Goal: Transaction & Acquisition: Purchase product/service

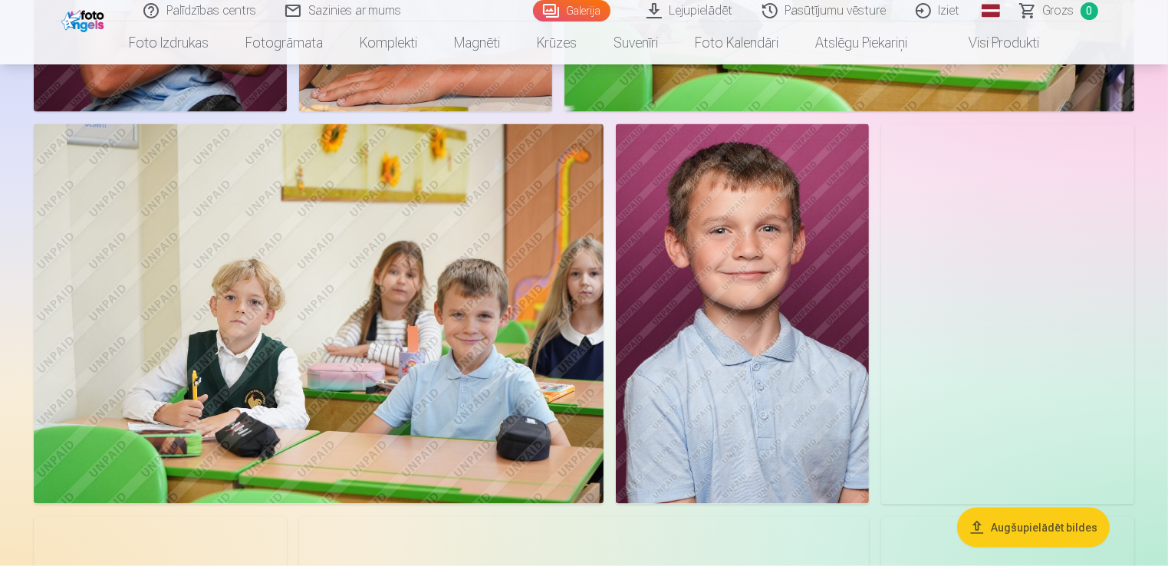
scroll to position [2320, 0]
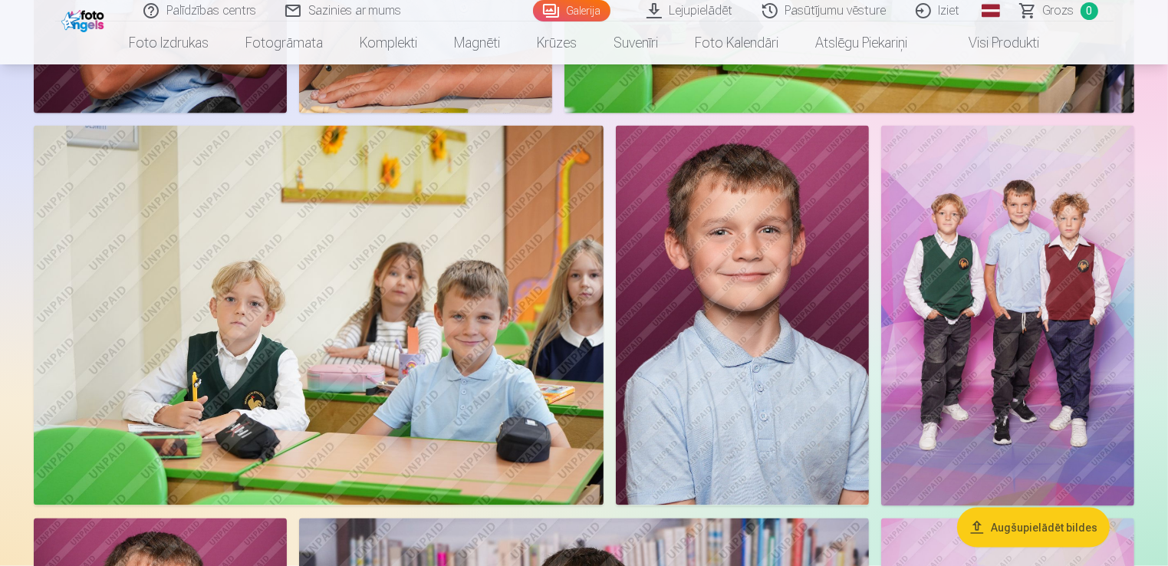
click at [995, 361] on img at bounding box center [1007, 316] width 253 height 380
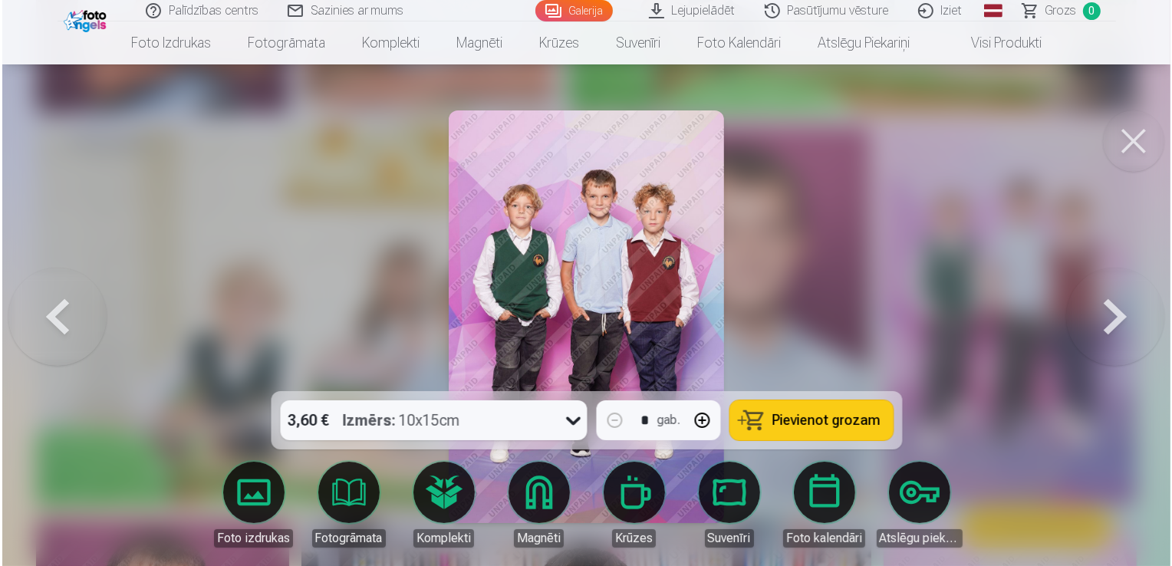
scroll to position [2326, 0]
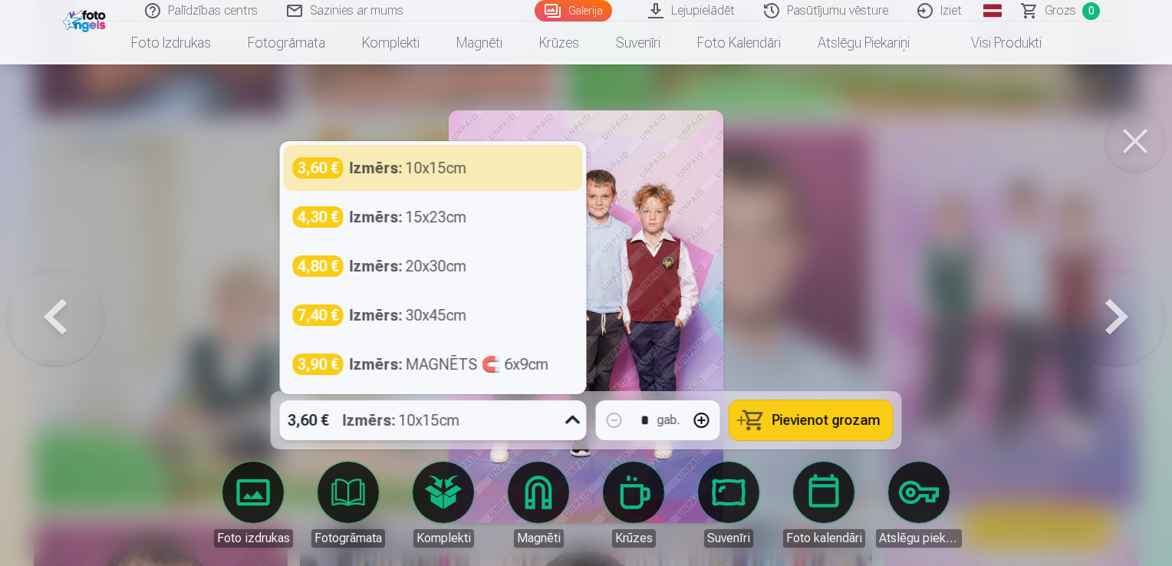
click at [568, 421] on icon at bounding box center [573, 420] width 25 height 25
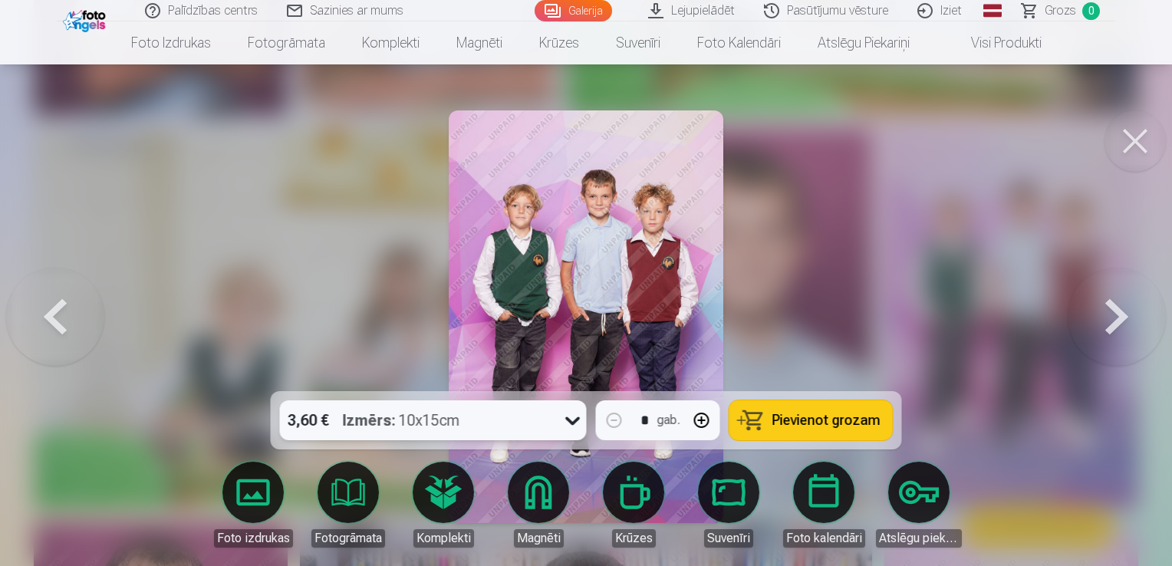
click at [568, 421] on icon at bounding box center [573, 420] width 25 height 25
click at [822, 423] on span "Pievienot grozam" at bounding box center [827, 420] width 108 height 14
click at [1138, 150] on button at bounding box center [1135, 140] width 61 height 61
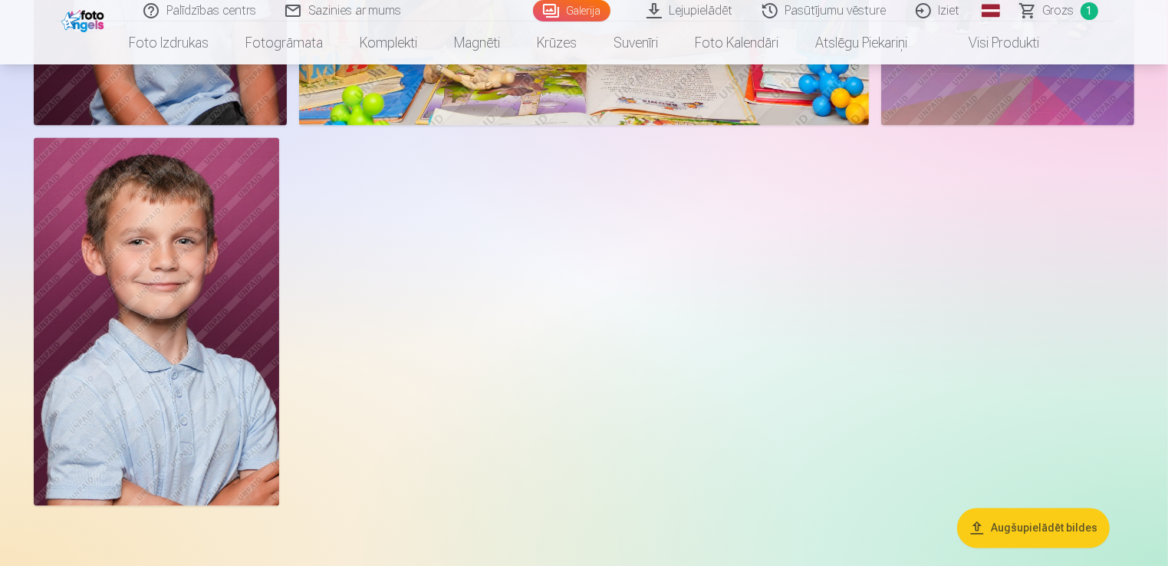
scroll to position [3095, 0]
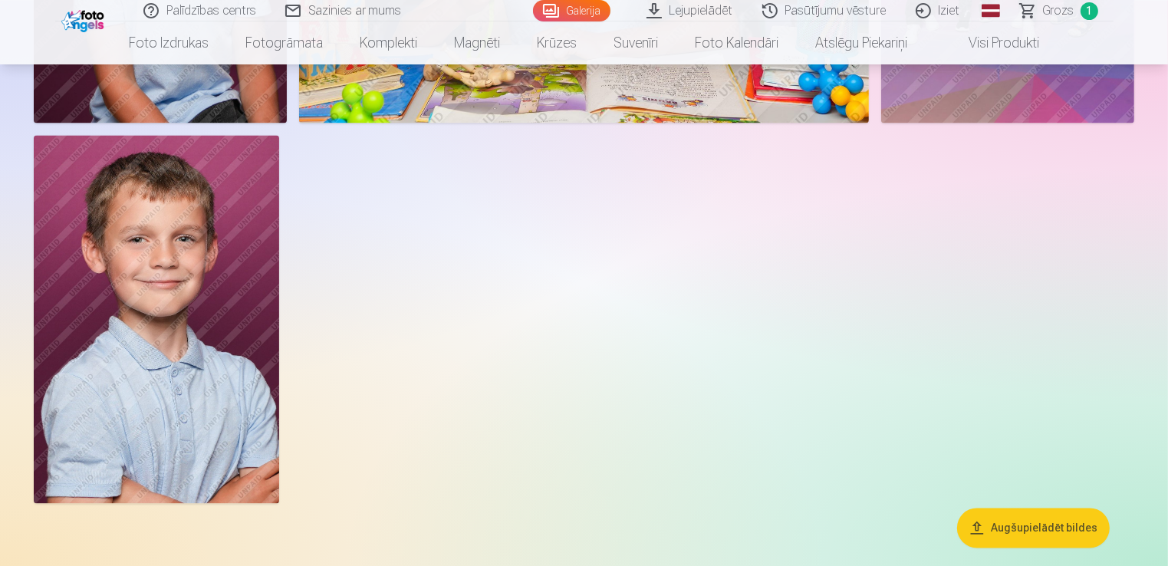
click at [174, 339] on img at bounding box center [156, 319] width 245 height 368
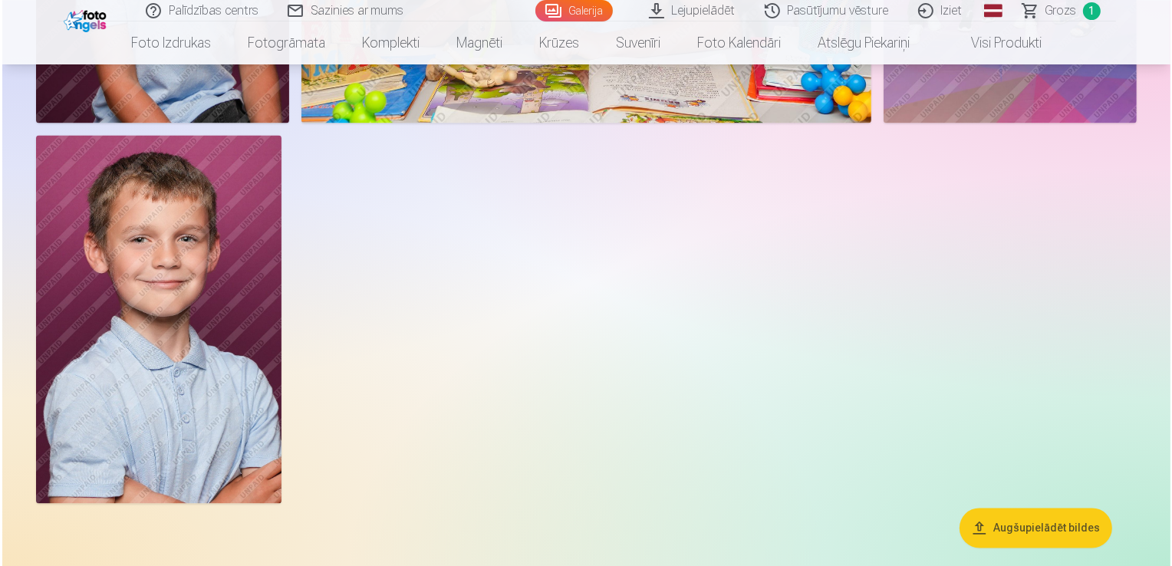
scroll to position [3105, 0]
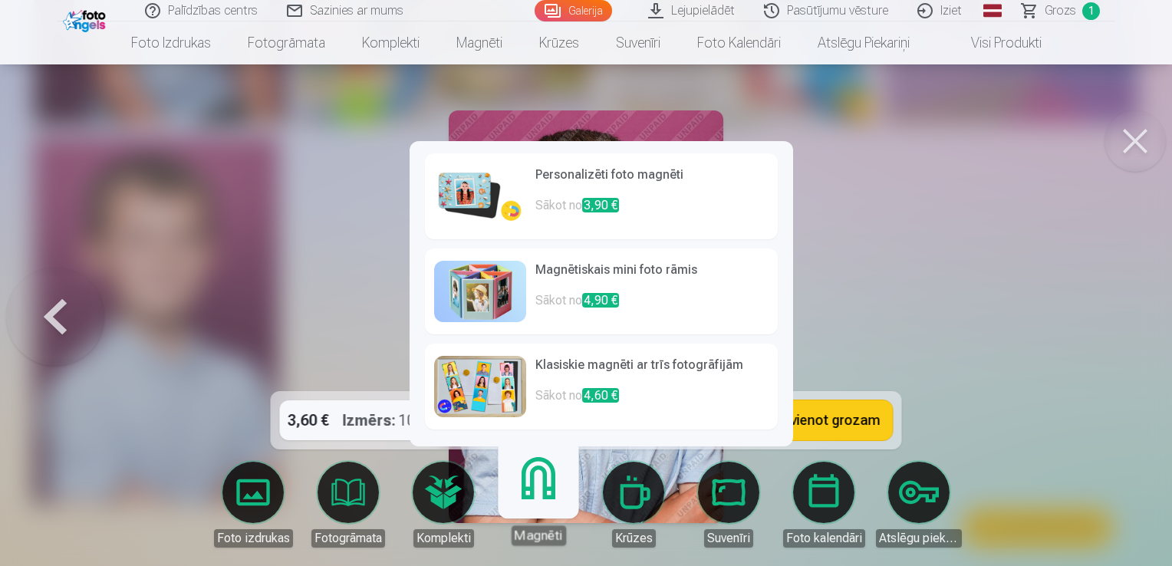
click at [543, 516] on link "Magnēti" at bounding box center [538, 498] width 94 height 94
click at [611, 203] on span "3,90 €" at bounding box center [600, 205] width 37 height 15
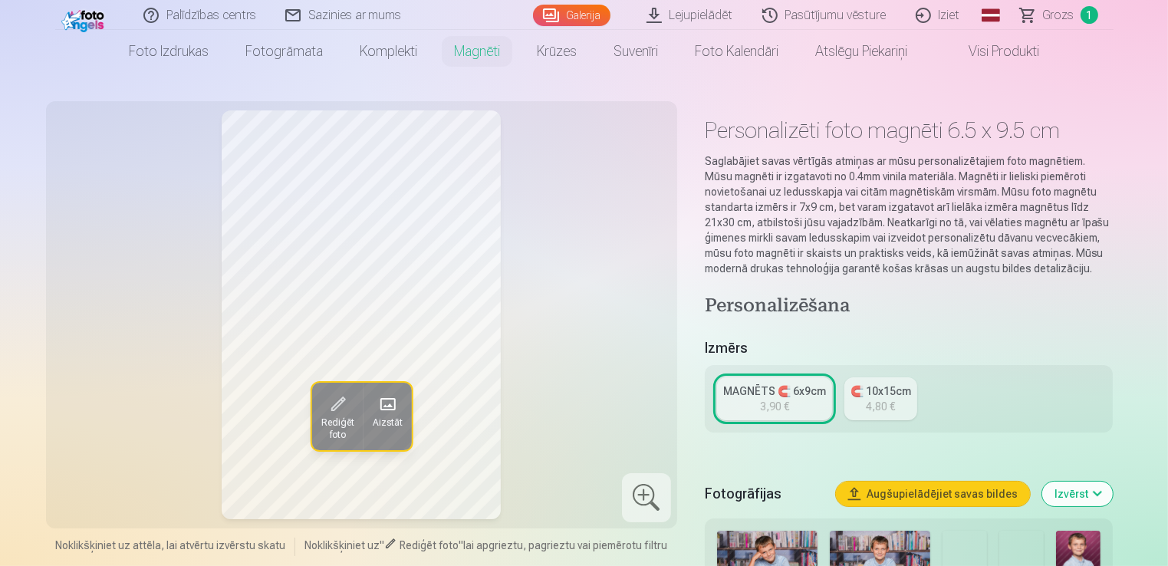
scroll to position [32, 0]
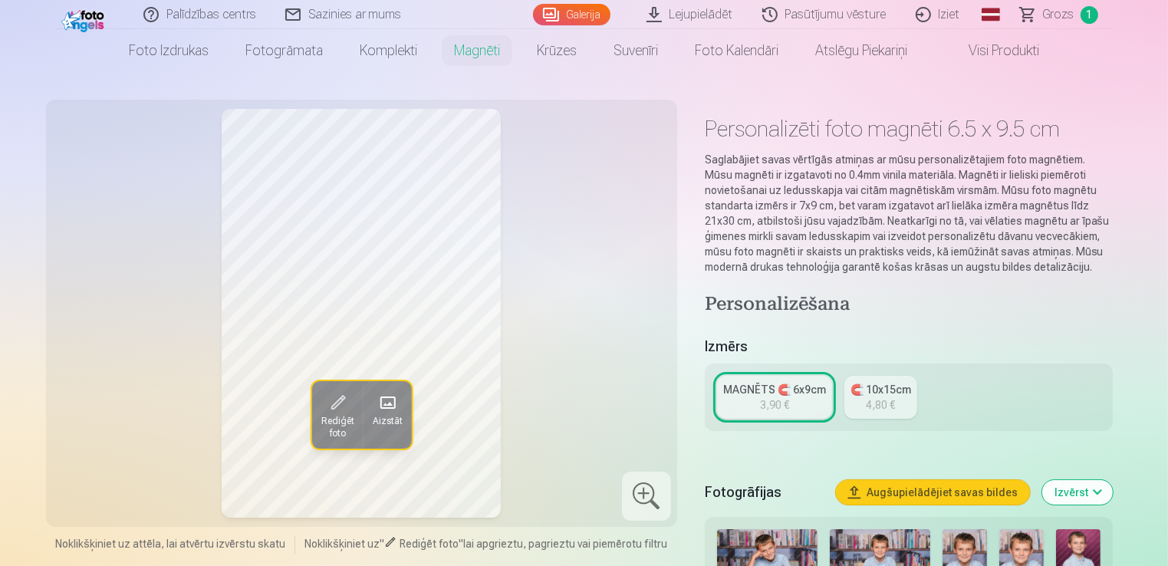
click at [334, 416] on span "Rediģēt foto" at bounding box center [337, 428] width 33 height 25
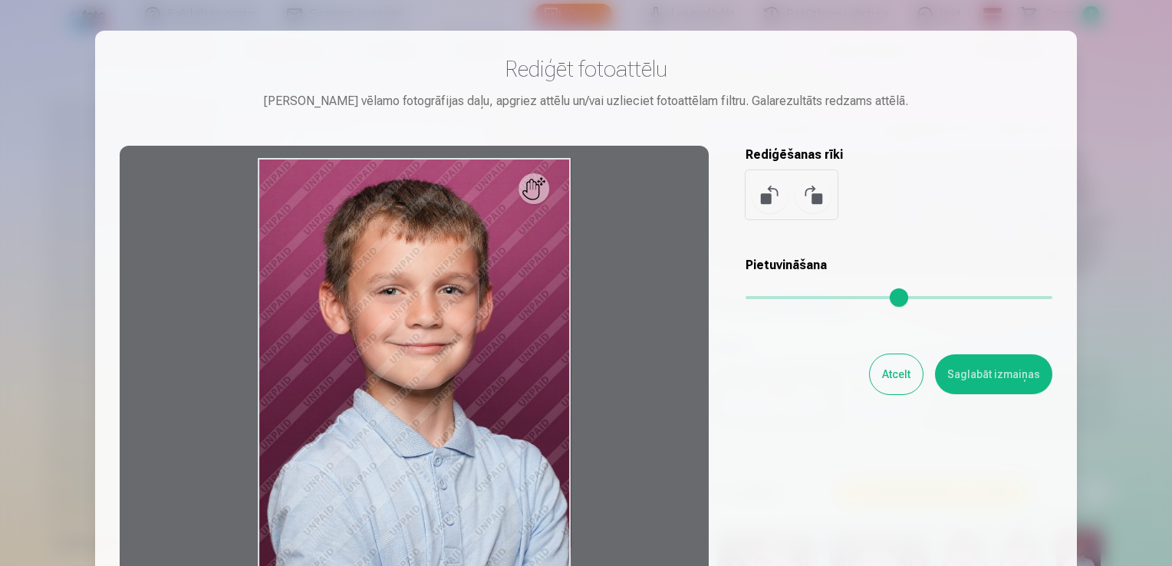
click at [1132, 48] on div at bounding box center [586, 283] width 1172 height 566
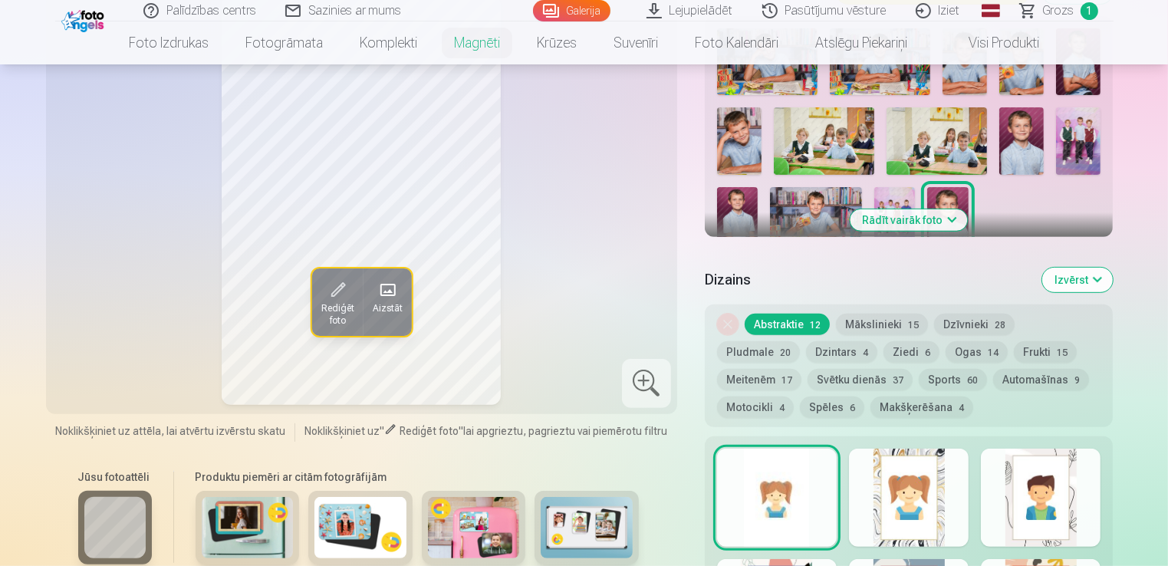
scroll to position [534, 0]
click at [908, 319] on span "15" at bounding box center [913, 324] width 11 height 11
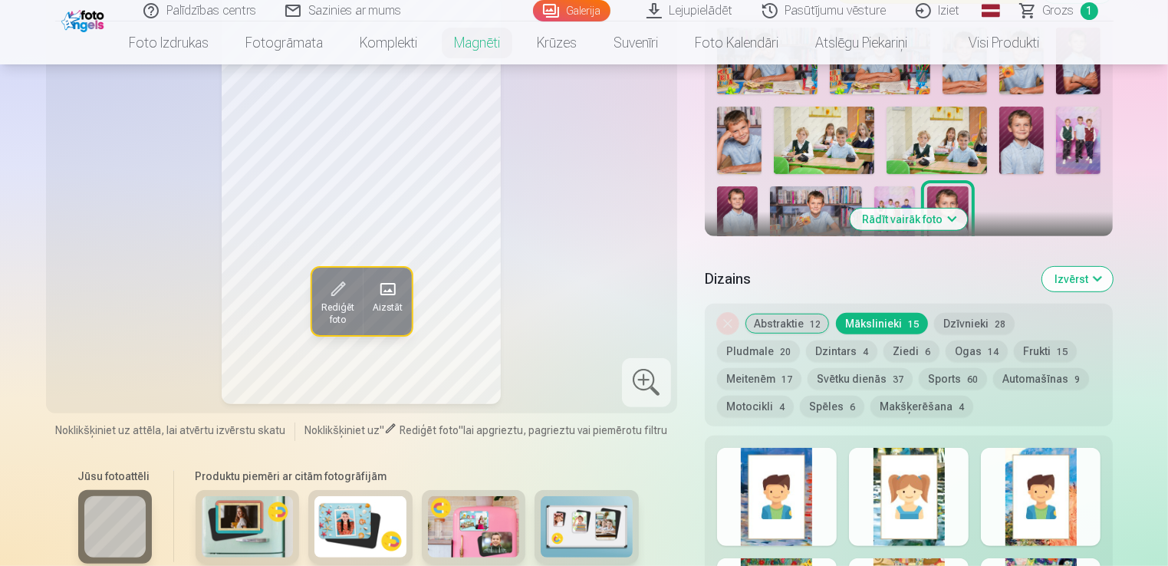
click at [778, 321] on button "Abstraktie 12" at bounding box center [787, 323] width 85 height 21
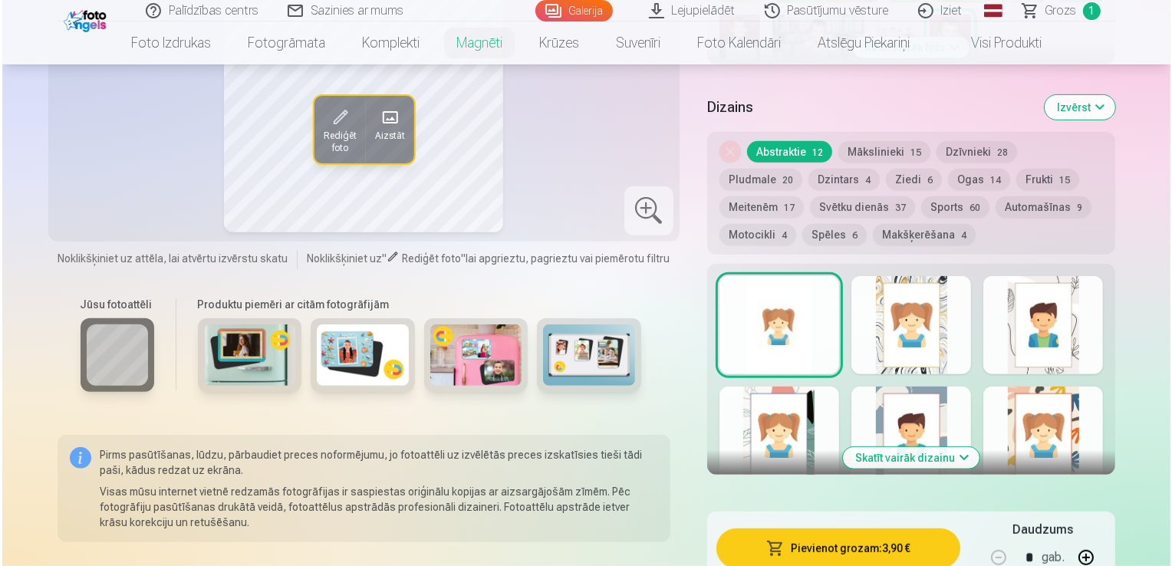
scroll to position [705, 0]
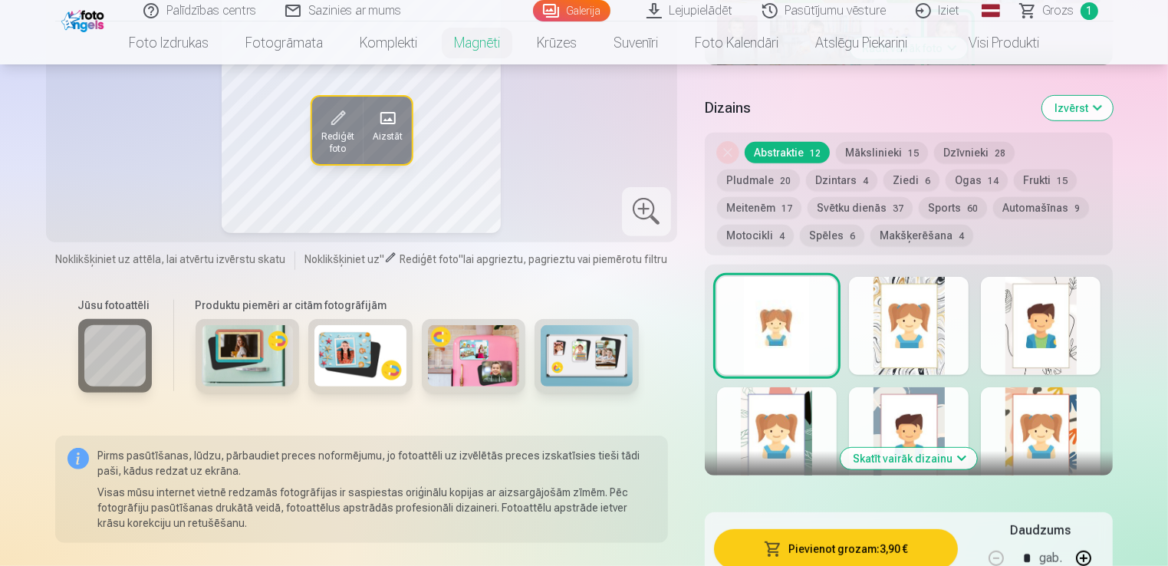
click at [852, 547] on button "Pievienot grozam : 3,90 €" at bounding box center [836, 549] width 245 height 40
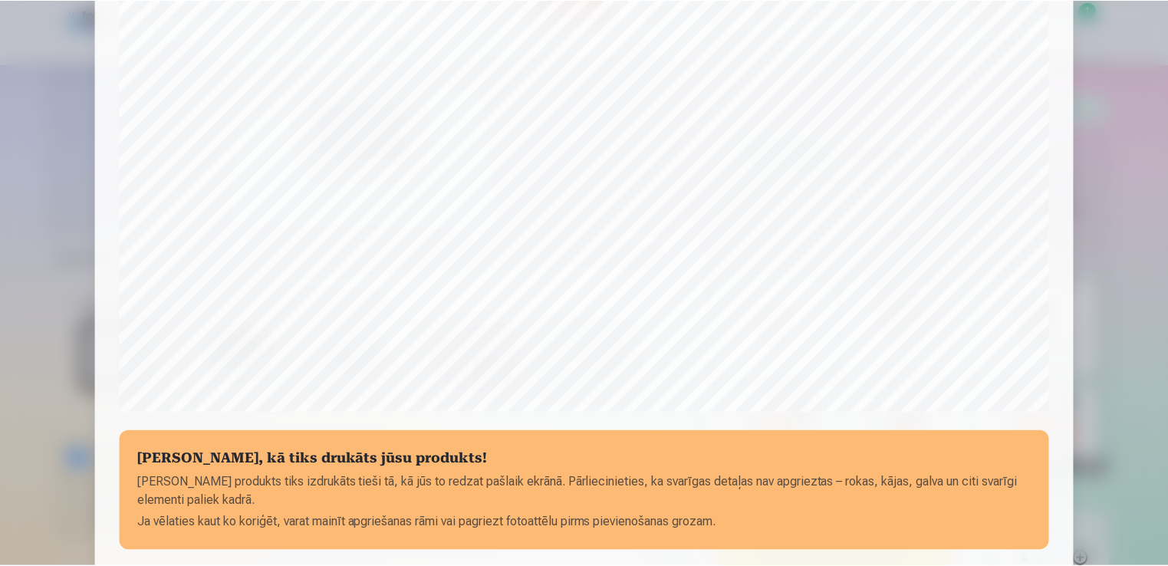
scroll to position [538, 0]
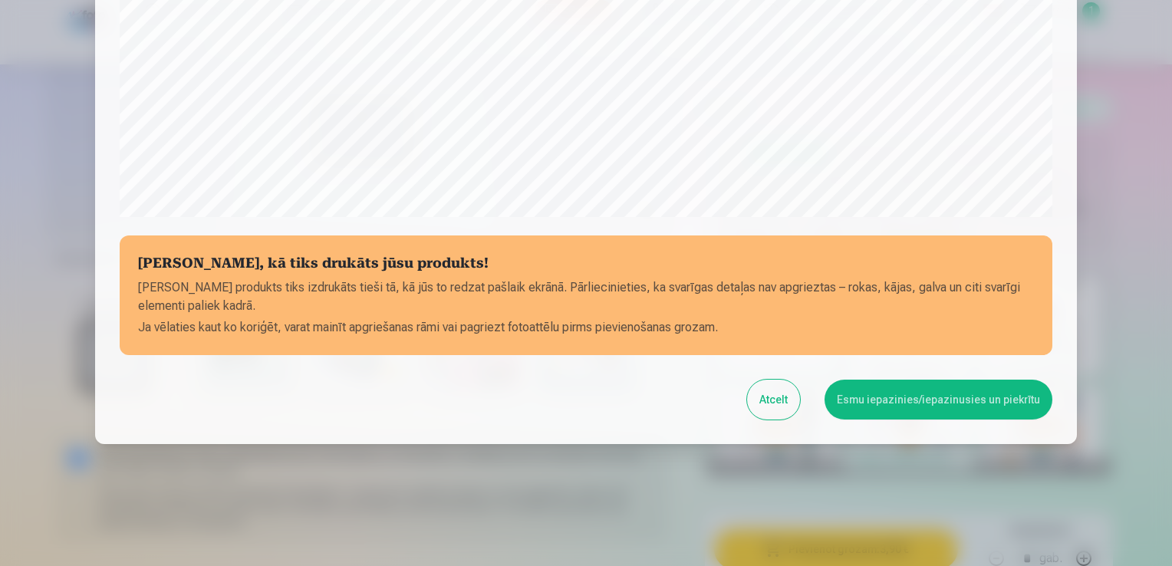
click at [876, 394] on button "Esmu iepazinies/iepazinusies un piekrītu" at bounding box center [939, 400] width 228 height 40
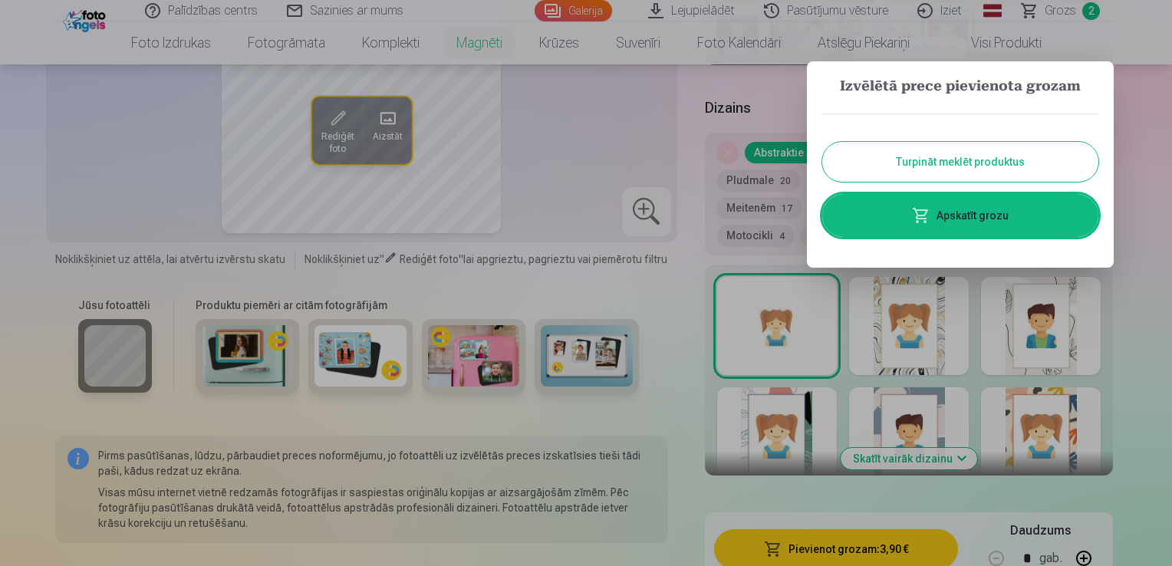
click at [1043, 164] on button "Turpināt meklēt produktus" at bounding box center [960, 162] width 276 height 40
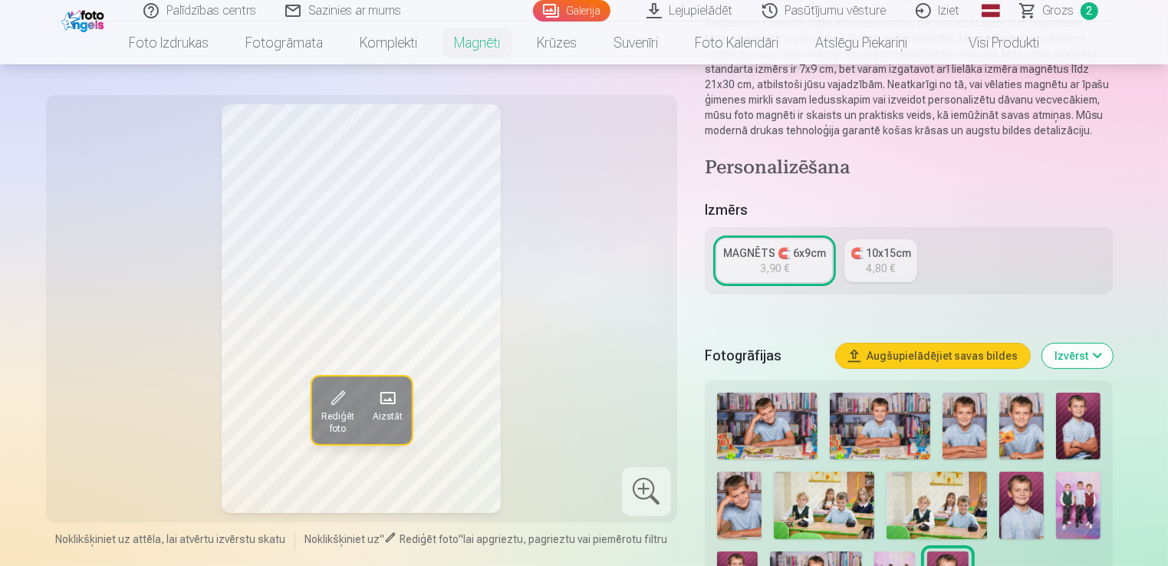
scroll to position [0, 0]
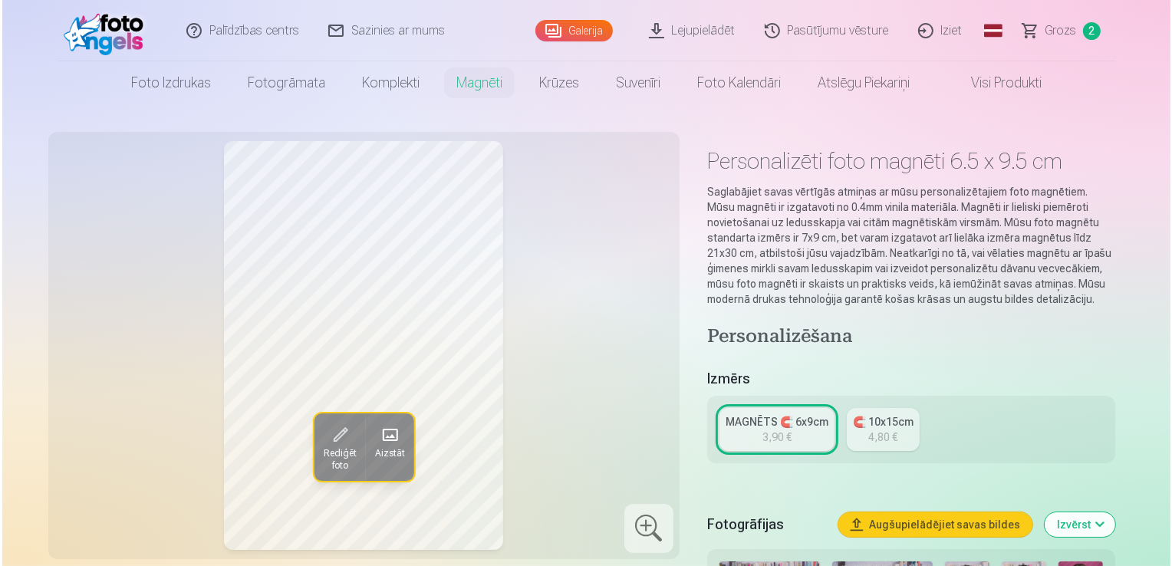
scroll to position [3105, 0]
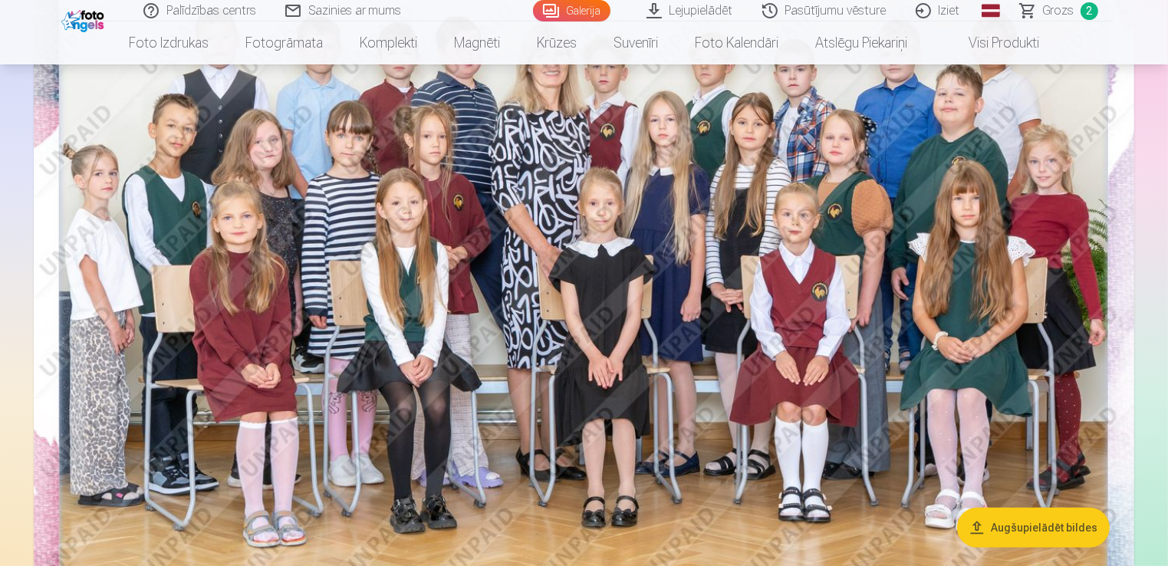
scroll to position [272, 0]
click at [619, 302] on img at bounding box center [584, 263] width 1101 height 734
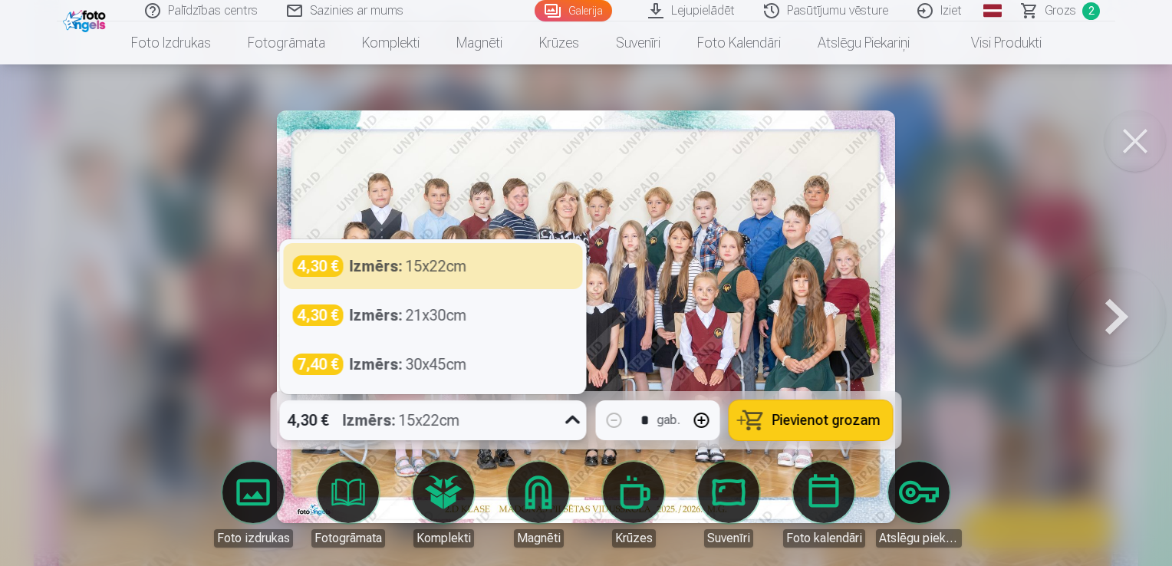
click at [572, 420] on icon at bounding box center [573, 420] width 25 height 25
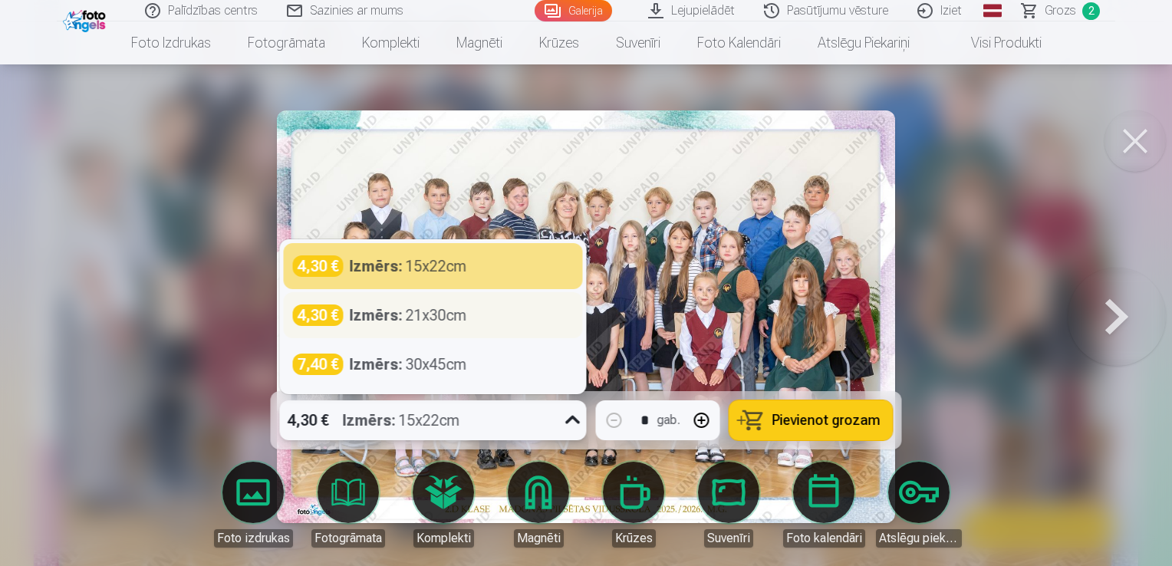
click at [519, 315] on div "4,30 € Izmērs : 21x30cm" at bounding box center [433, 315] width 281 height 21
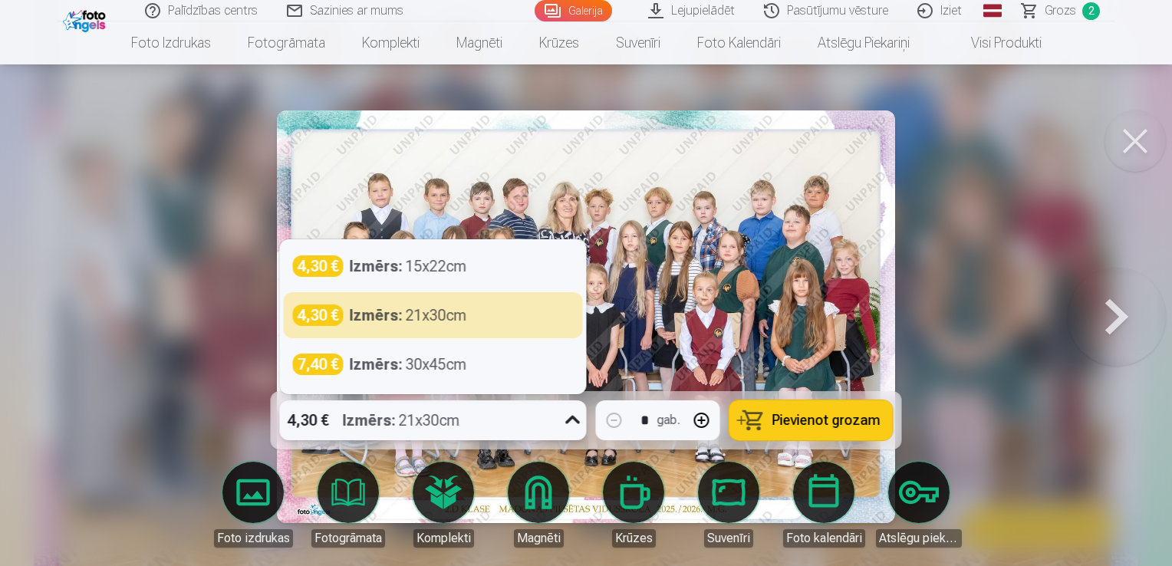
click at [461, 437] on div "4,30 € Izmērs : 21x30cm" at bounding box center [419, 420] width 278 height 40
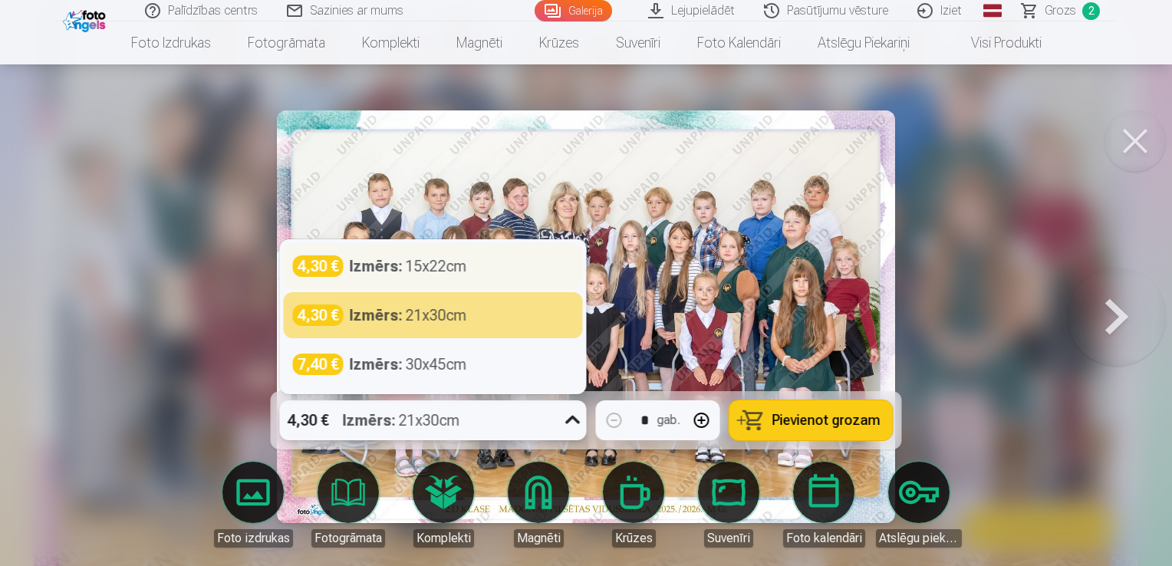
click at [425, 275] on div "Izmērs : 15x22cm" at bounding box center [408, 265] width 117 height 21
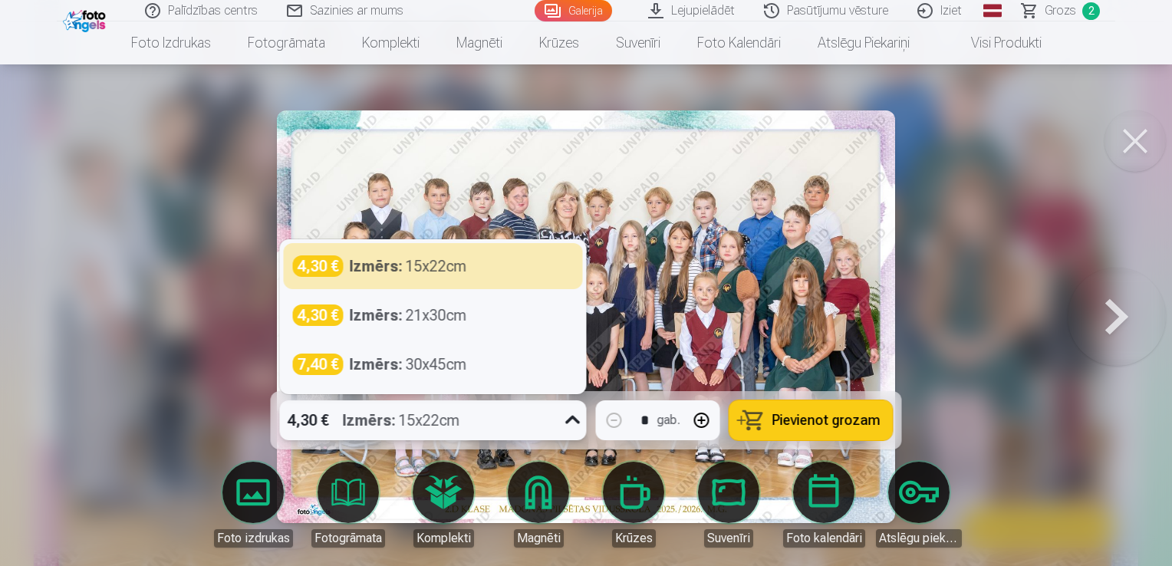
click at [476, 407] on div "4,30 € Izmērs : 15x22cm" at bounding box center [419, 420] width 278 height 40
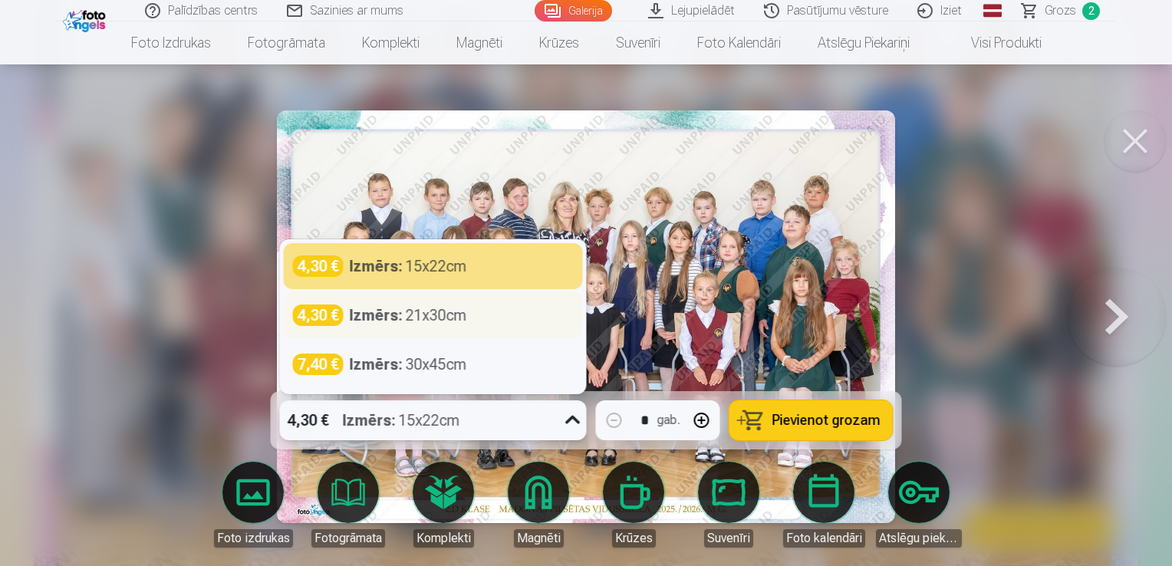
click at [453, 328] on div "4,30 € Izmērs : 21x30cm" at bounding box center [433, 315] width 299 height 46
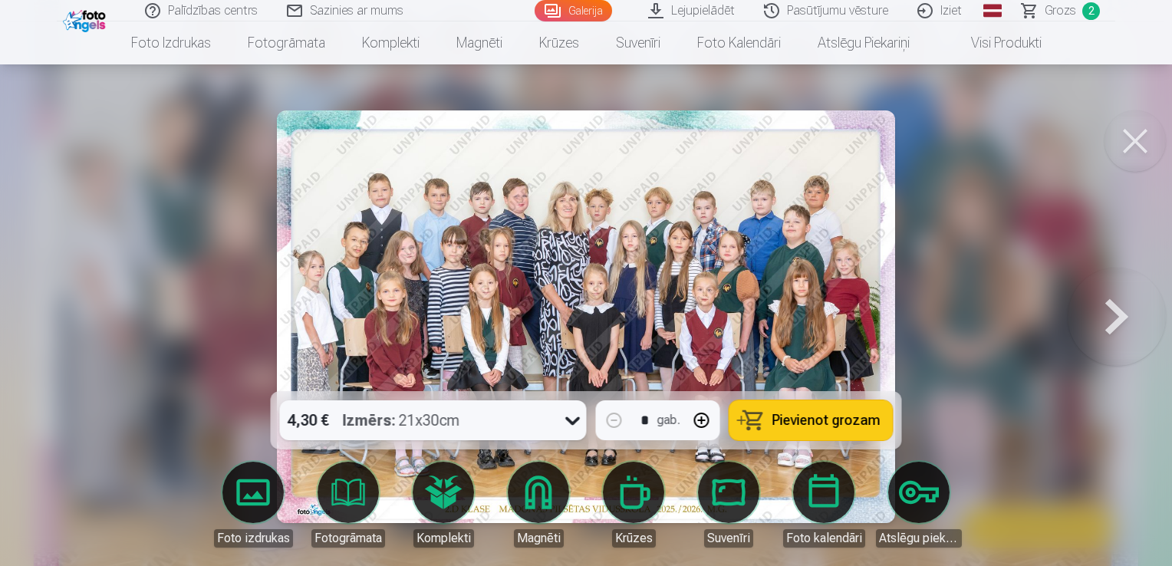
click at [805, 416] on span "Pievienot grozam" at bounding box center [827, 420] width 108 height 14
click at [1130, 150] on button at bounding box center [1135, 140] width 61 height 61
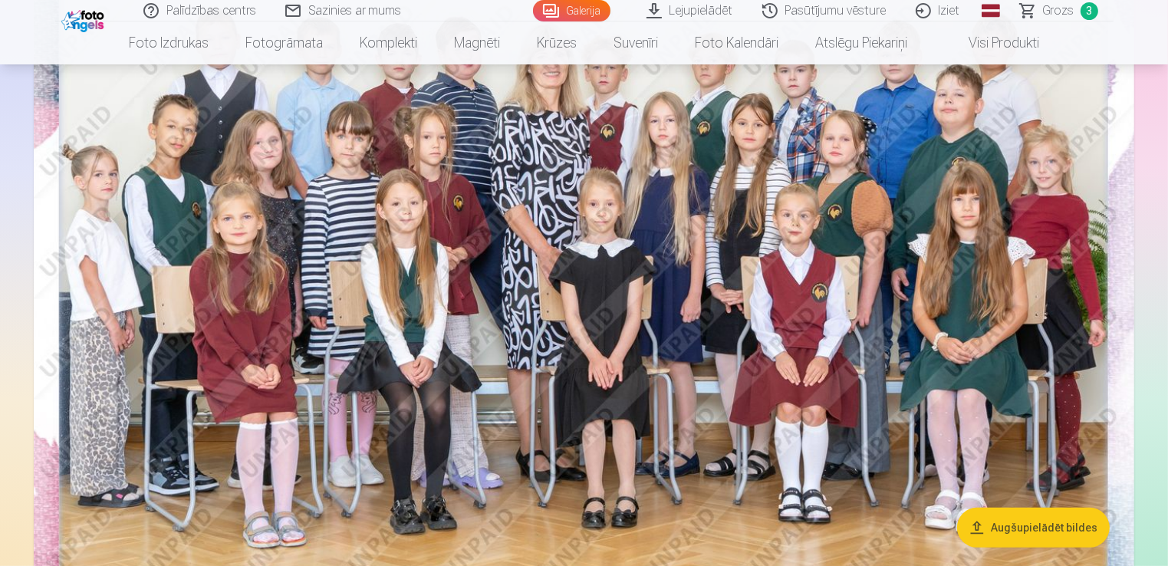
click at [1059, 14] on span "Grozs" at bounding box center [1058, 11] width 31 height 18
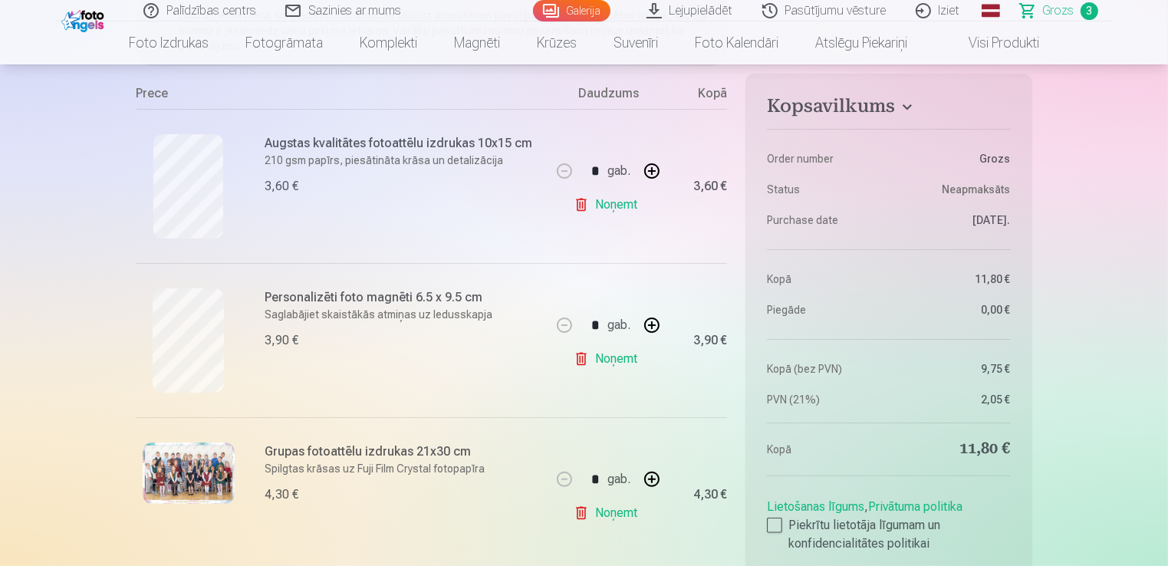
scroll to position [285, 0]
click at [656, 321] on button "button" at bounding box center [652, 323] width 37 height 37
type input "*"
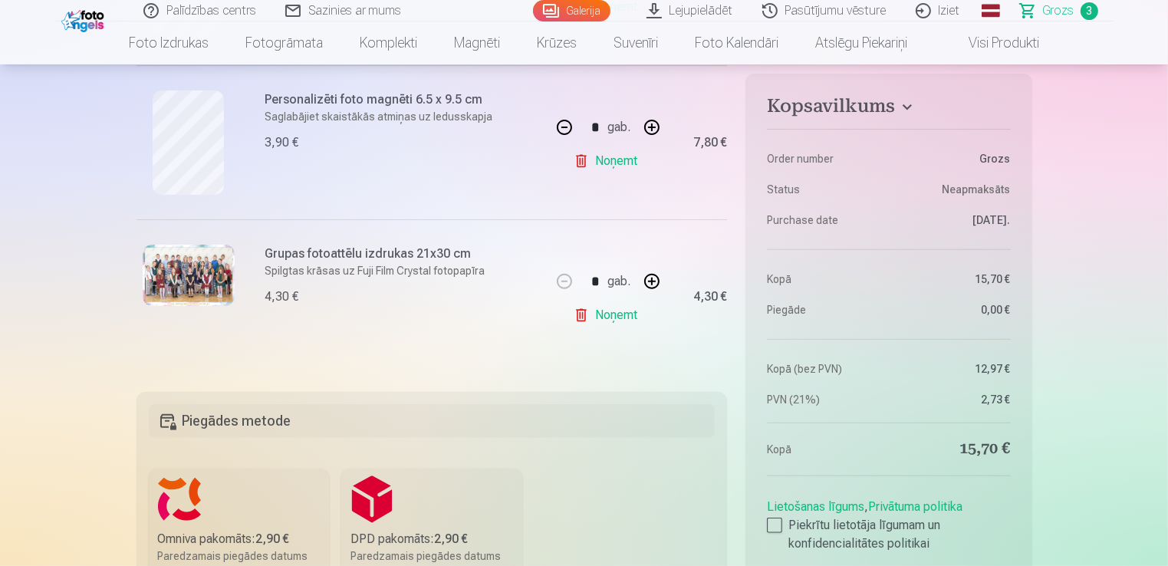
scroll to position [482, 0]
click at [782, 531] on label "Piekrītu lietotāja līgumam un konfidencialitātes politikai" at bounding box center [888, 534] width 243 height 37
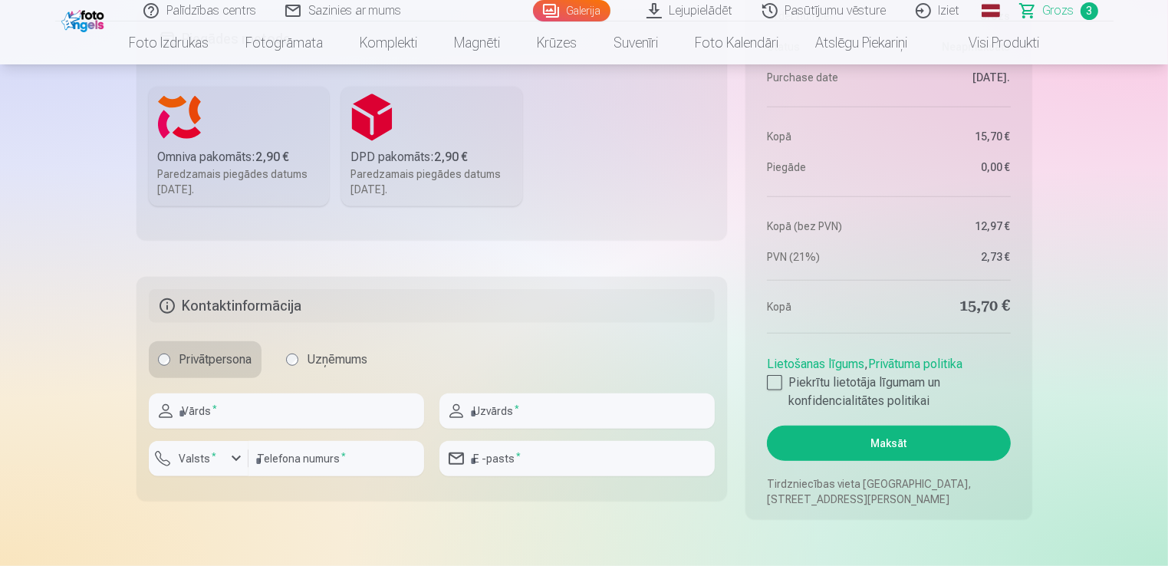
scroll to position [867, 0]
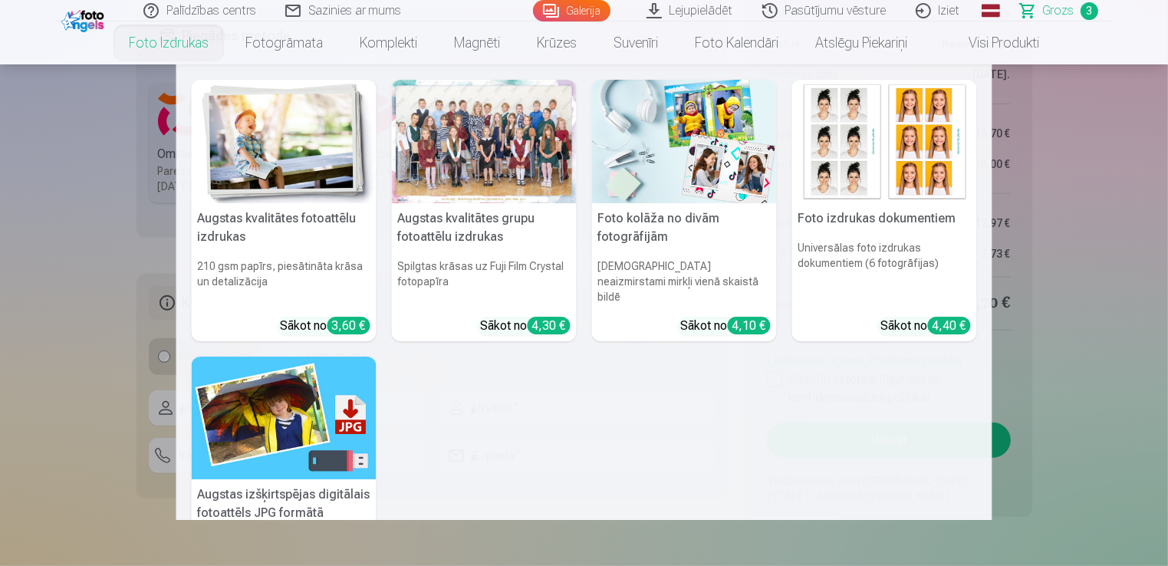
click at [164, 143] on nav "Augstas kvalitātes fotoattēlu izdrukas 210 gsm papīrs, piesātināta krāsa un det…" at bounding box center [584, 292] width 1168 height 456
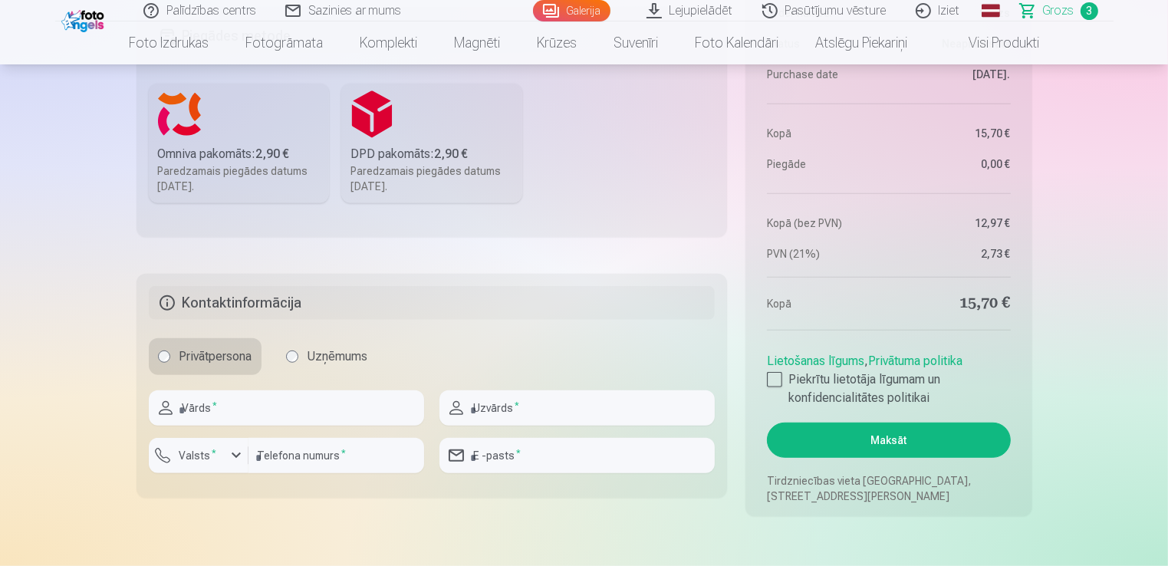
click at [164, 143] on label "Omniva pakomāts : 2,90 € Paredzamais piegādes datums [DATE]." at bounding box center [239, 144] width 181 height 120
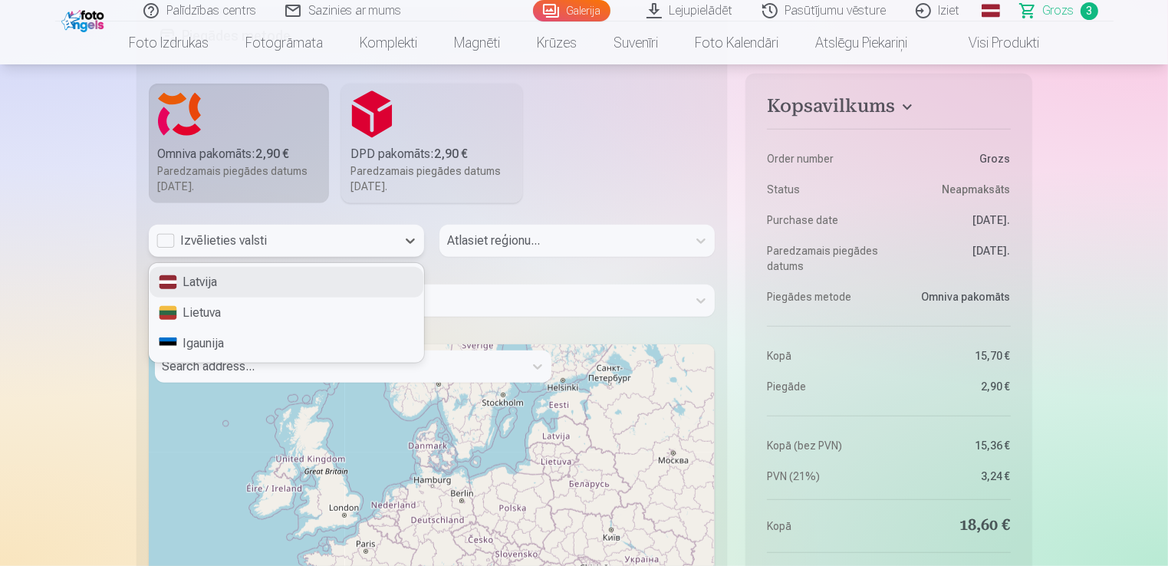
click at [304, 244] on div "Izvēlieties valsti" at bounding box center [272, 241] width 232 height 18
click at [298, 281] on div "Latvija" at bounding box center [287, 282] width 274 height 31
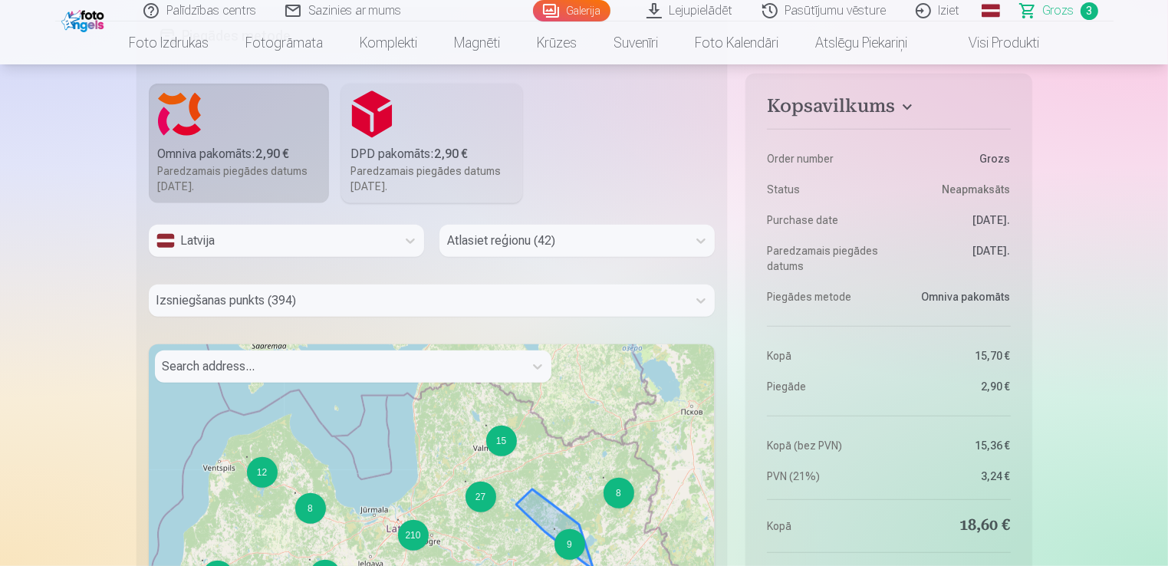
click at [570, 549] on div "9" at bounding box center [570, 544] width 31 height 31
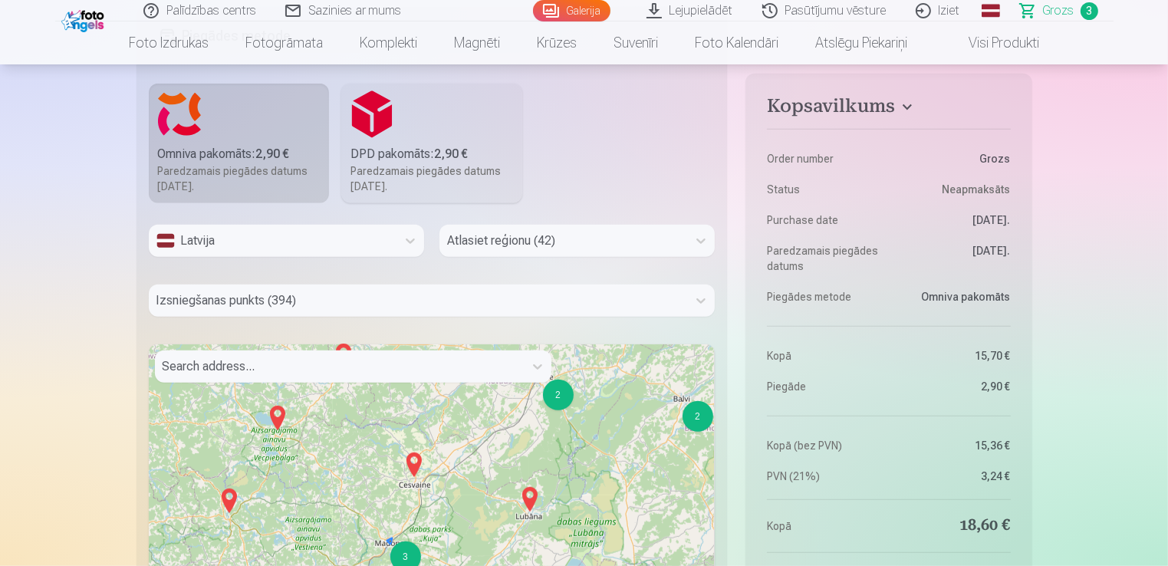
click at [401, 552] on div "3" at bounding box center [405, 557] width 31 height 31
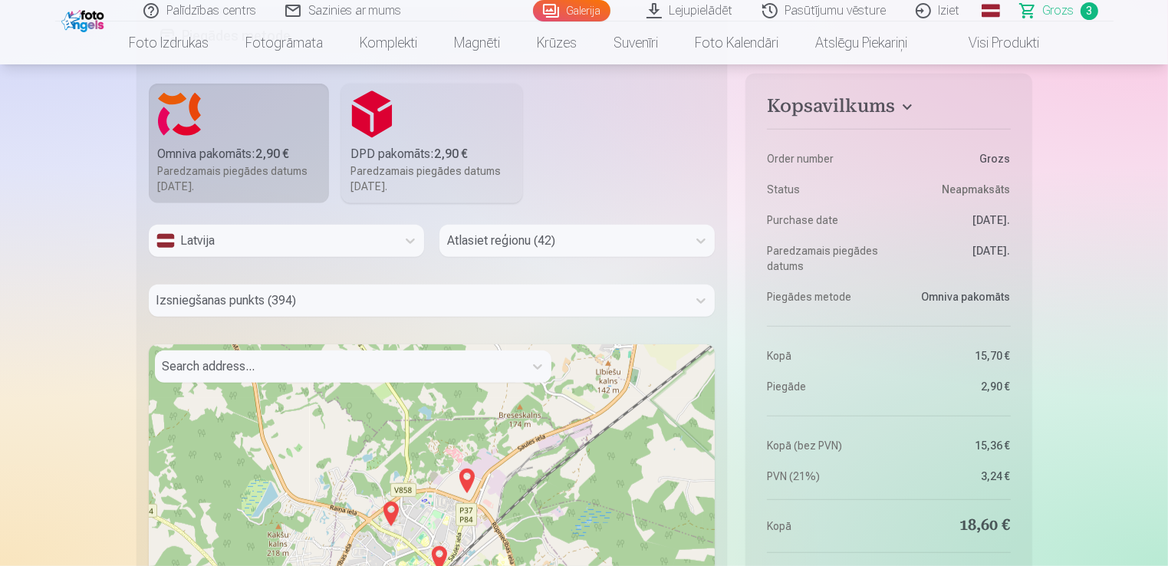
click at [469, 476] on img at bounding box center [467, 481] width 25 height 37
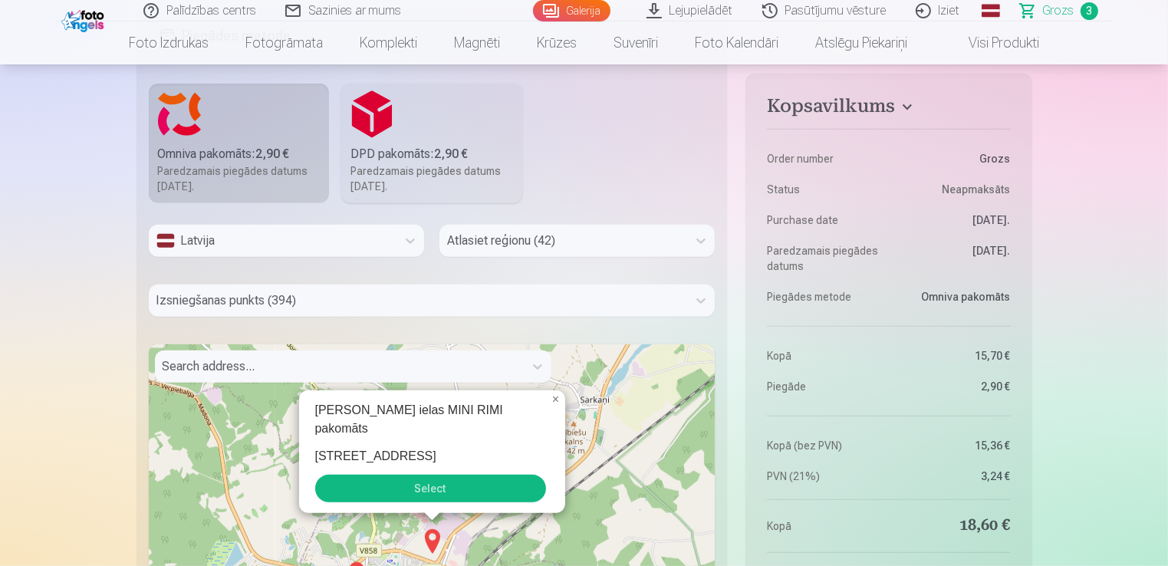
click at [460, 488] on button "Select" at bounding box center [430, 489] width 231 height 28
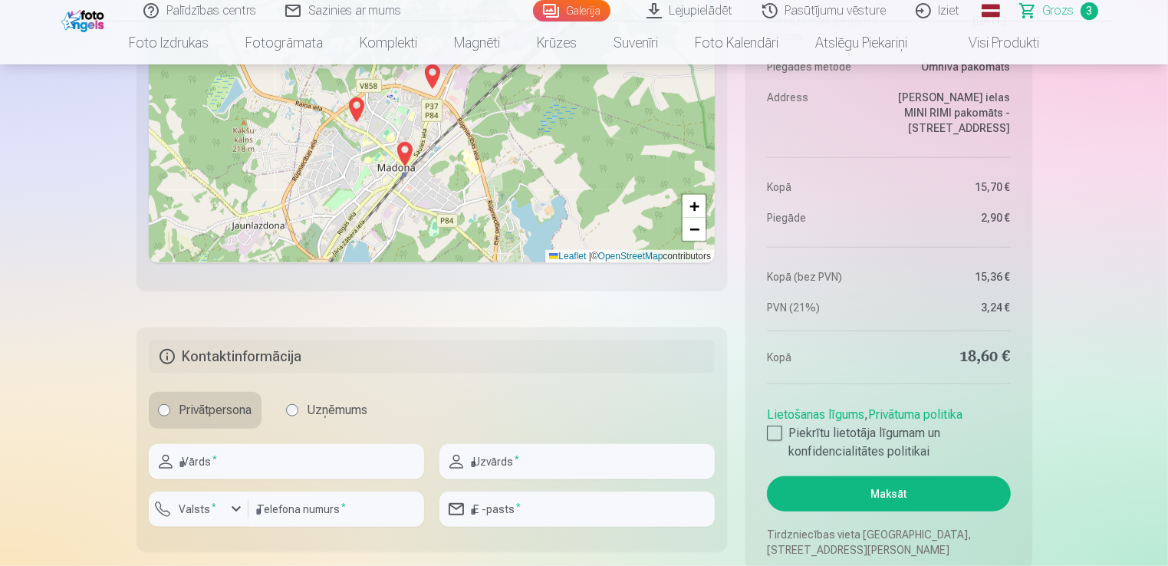
scroll to position [1338, 0]
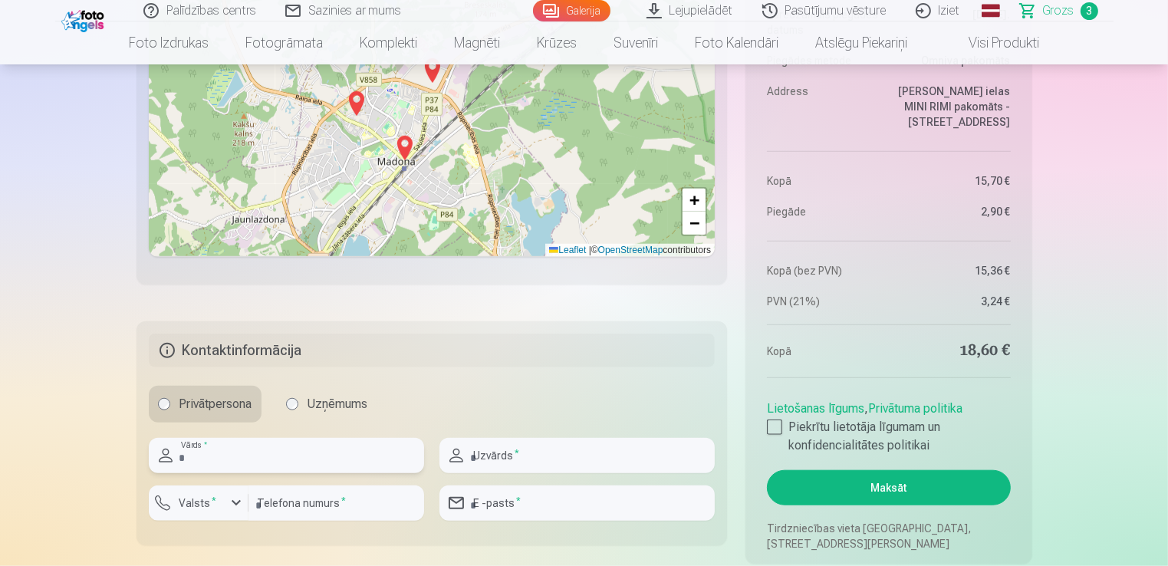
click at [239, 467] on input "text" at bounding box center [286, 455] width 275 height 35
type input "*****"
click at [540, 455] on input "text" at bounding box center [577, 455] width 275 height 35
type input "********"
click at [222, 502] on div "button" at bounding box center [203, 505] width 46 height 15
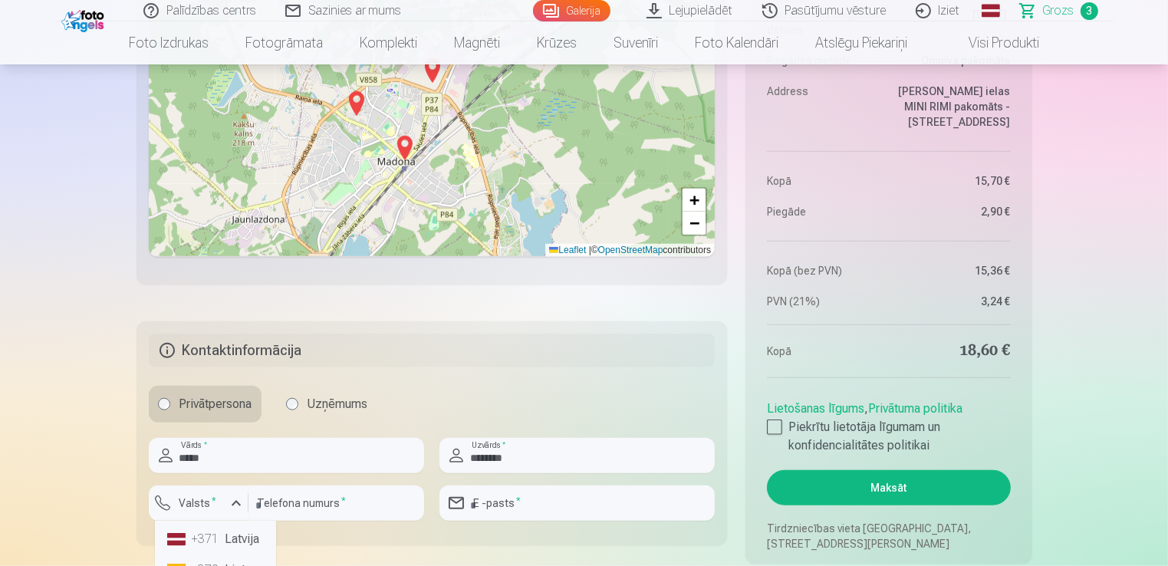
click at [252, 541] on li "+371 Latvija" at bounding box center [215, 539] width 109 height 31
click at [295, 506] on input "number" at bounding box center [337, 503] width 176 height 35
type input "********"
click at [549, 506] on input "email" at bounding box center [577, 503] width 275 height 35
click at [767, 470] on button "Maksāt" at bounding box center [888, 487] width 243 height 35
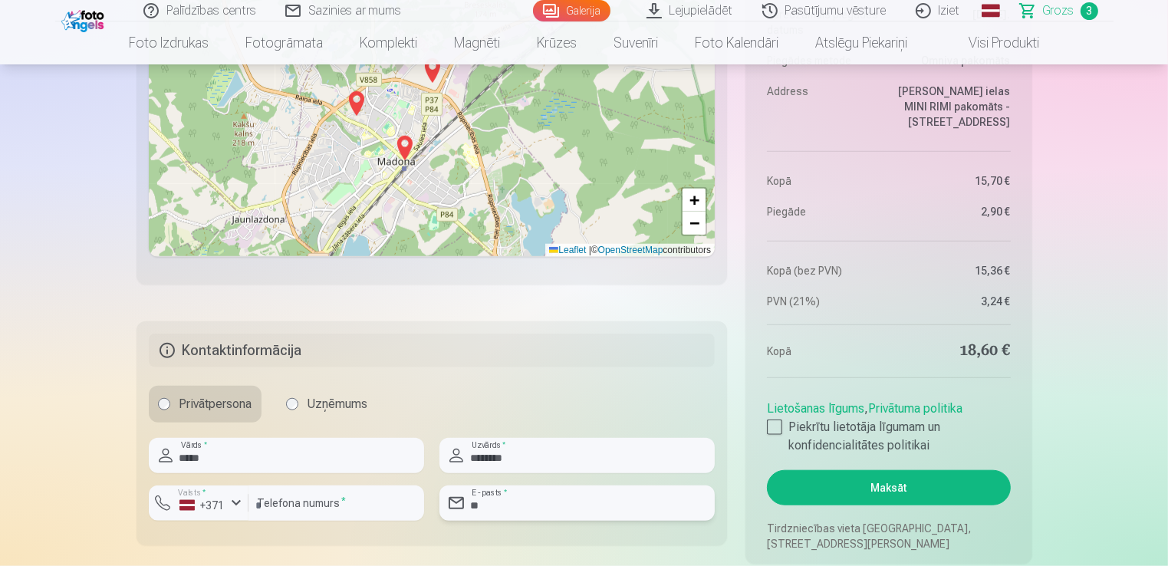
type input "**********"
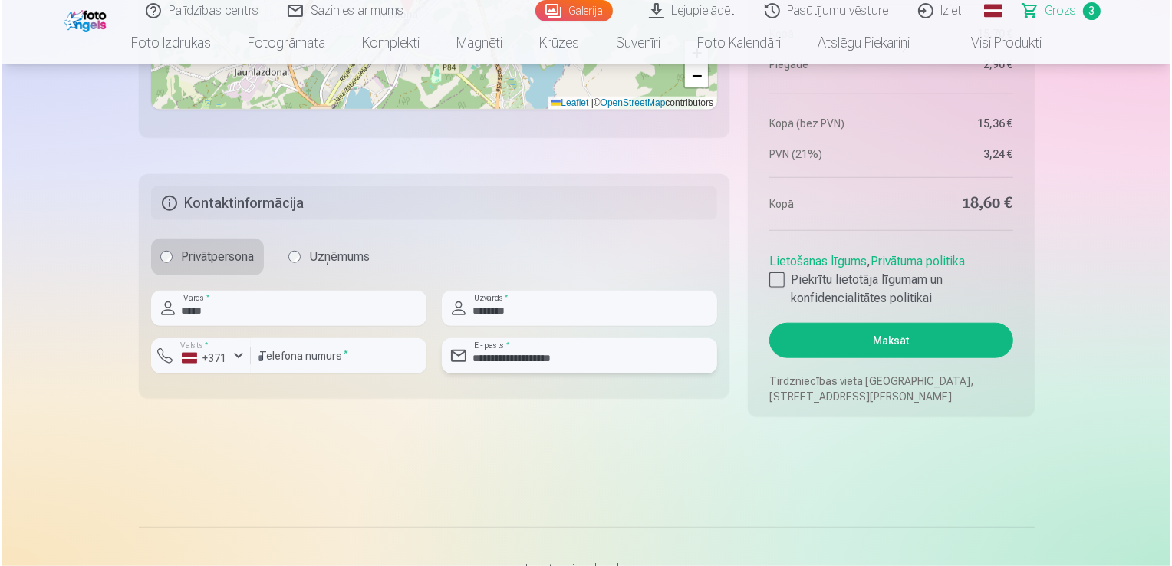
scroll to position [1487, 0]
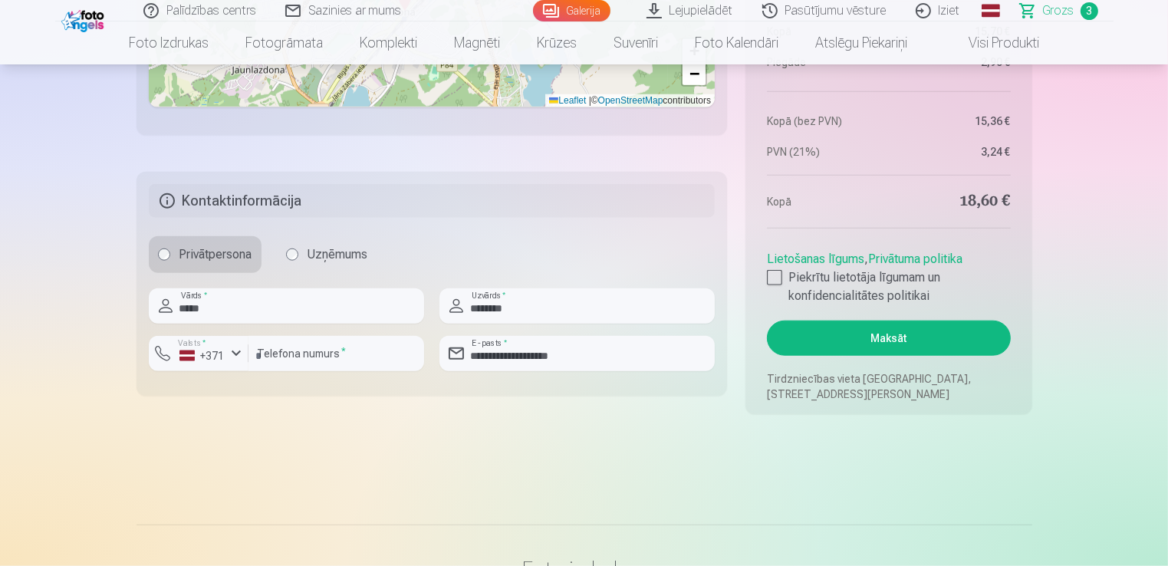
click at [921, 336] on button "Maksāt" at bounding box center [888, 338] width 243 height 35
